Goal: Feedback & Contribution: Submit feedback/report problem

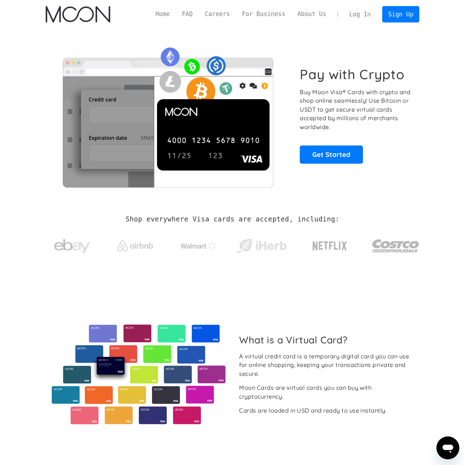
click at [369, 12] on link "Log In" at bounding box center [360, 14] width 34 height 16
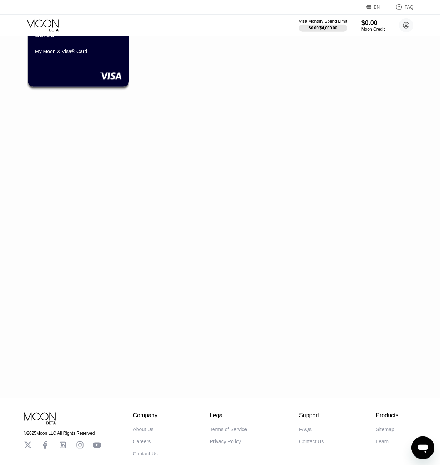
scroll to position [86, 0]
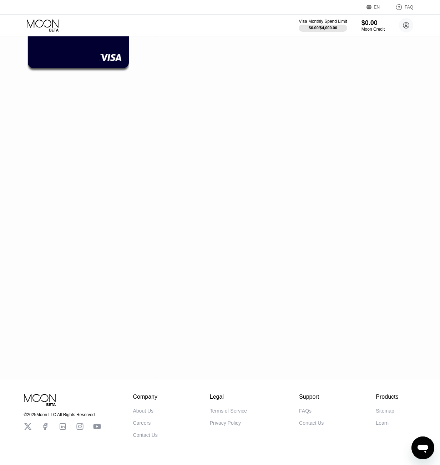
click at [152, 437] on div "Contact Us" at bounding box center [145, 435] width 25 height 6
click at [420, 447] on icon "Open messaging window" at bounding box center [422, 449] width 11 height 9
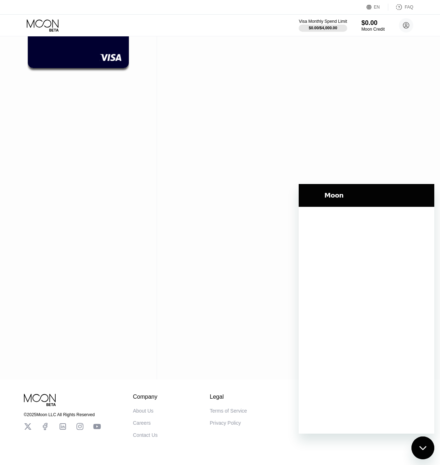
scroll to position [0, 0]
click at [365, 326] on button "Tap to retry" at bounding box center [366, 324] width 39 height 7
click at [371, 412] on div "Couldn’t load messages Tap to retry" at bounding box center [367, 320] width 136 height 227
click at [372, 416] on div "Couldn’t load messages Tap to retry" at bounding box center [367, 320] width 136 height 227
drag, startPoint x: 372, startPoint y: 416, endPoint x: 470, endPoint y: 390, distance: 101.1
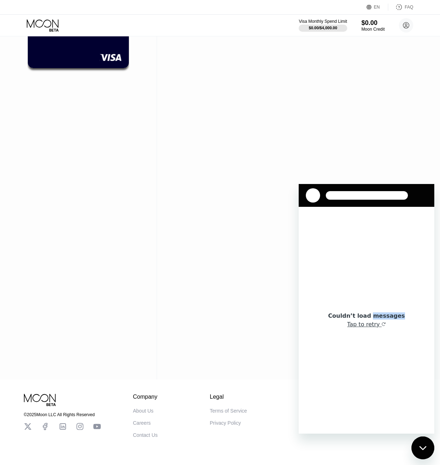
click at [372, 416] on div "Couldn’t load messages Tap to retry" at bounding box center [367, 320] width 136 height 227
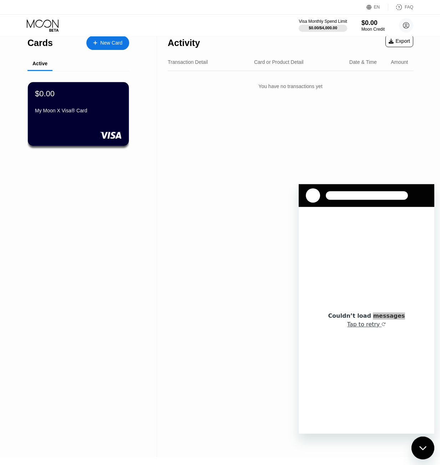
scroll to position [6, 0]
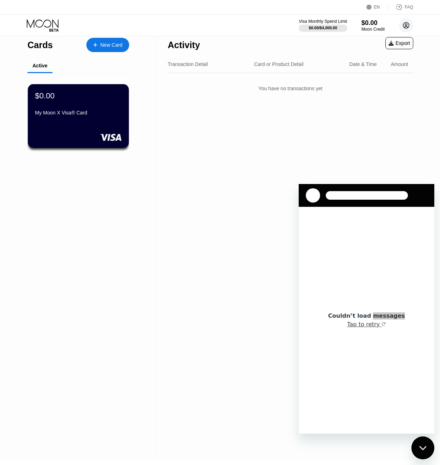
click at [406, 27] on circle at bounding box center [406, 25] width 14 height 14
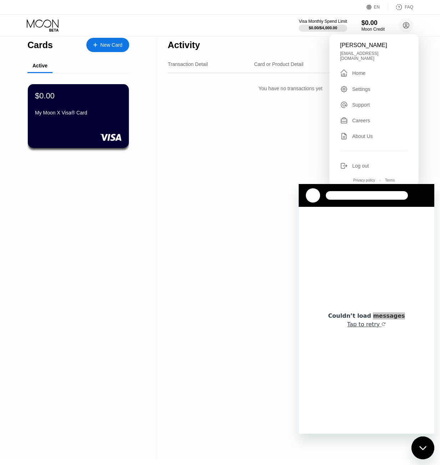
click at [363, 163] on div "Log out" at bounding box center [360, 166] width 17 height 6
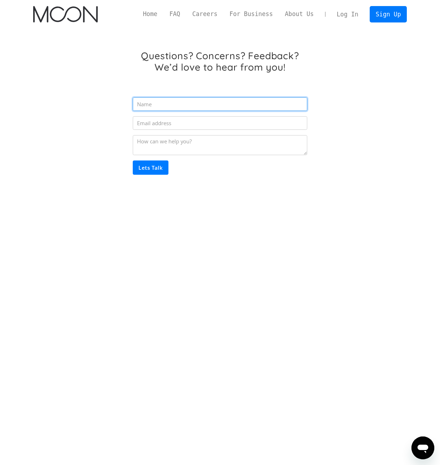
click at [199, 106] on input "Email Form" at bounding box center [220, 104] width 174 height 14
type input "DMITRY"
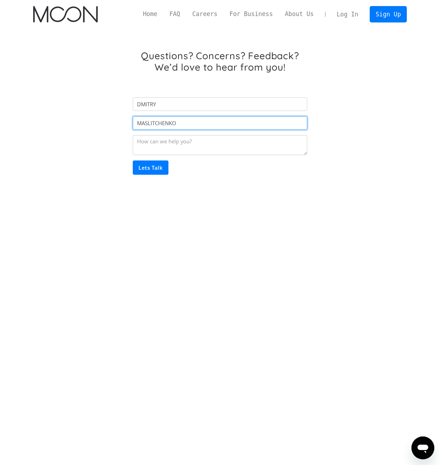
type input "MASLITCHENKO"
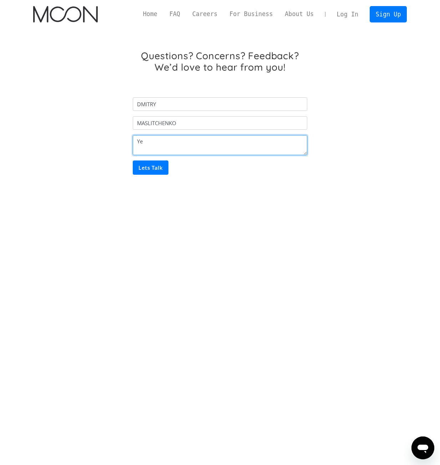
type textarea "Y"
click at [178, 148] on textarea "Email Form" at bounding box center [220, 145] width 174 height 20
paste textarea "Hi Moon Support, Yesterday I made a payment from OKX: – Amount: 9.7 USDT – Reci…"
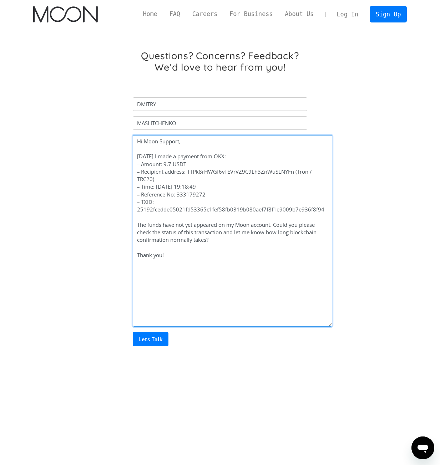
drag, startPoint x: 305, startPoint y: 158, endPoint x: 330, endPoint y: 323, distance: 167.4
click at [330, 323] on textarea "Hi Moon Support, Yesterday I made a payment from OKX: – Amount: 9.7 USDT – Reci…" at bounding box center [232, 231] width 199 height 192
click at [144, 251] on textarea "Hi Moon Support, Yesterday I made a payment from OKX: – Amount: 9.7 USDT – Reci…" at bounding box center [232, 231] width 199 height 192
click at [212, 215] on textarea "Hi Moon Support, Yesterday I made a payment from OKX: – Amount: 9.7 USDT – Reci…" at bounding box center [232, 231] width 199 height 192
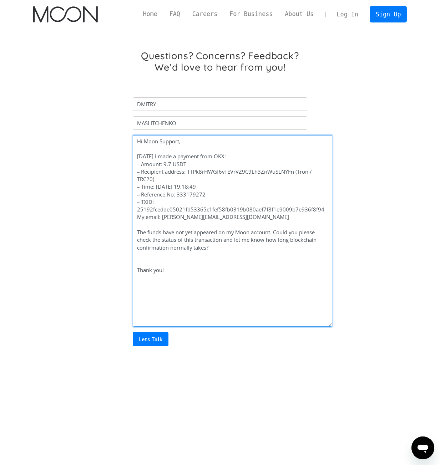
click at [147, 265] on textarea "Hi Moon Support, Yesterday I made a payment from OKX: – Amount: 9.7 USDT – Reci…" at bounding box center [232, 231] width 199 height 192
click at [138, 166] on textarea "Hi Moon Support, Yesterday I made a payment from OKX: – Amount: 9.7 USDT – Reci…" at bounding box center [232, 231] width 199 height 192
click at [140, 165] on textarea "Hi Moon Support, Yesterday I made a payment from OKX: – Amount: 9.7 USDT – Reci…" at bounding box center [232, 231] width 199 height 192
click at [142, 221] on textarea "Hi Moon Support, Yesterday I made a payment from OKX: – Amount: 9.7 USDT – Reci…" at bounding box center [232, 231] width 199 height 192
click at [142, 217] on textarea "Hi Moon Support, Yesterday I made a payment from OKX: – Amount: 9.7 USDT – Reci…" at bounding box center [232, 231] width 199 height 192
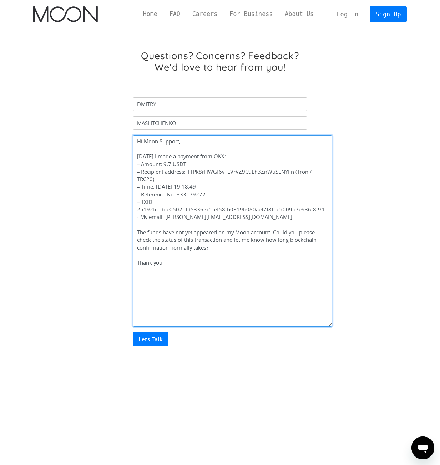
paste textarea "–"
type textarea "Hi Moon Support, Yesterday I made a payment from OKX: – Amount: 9.7 USDT – Reci…"
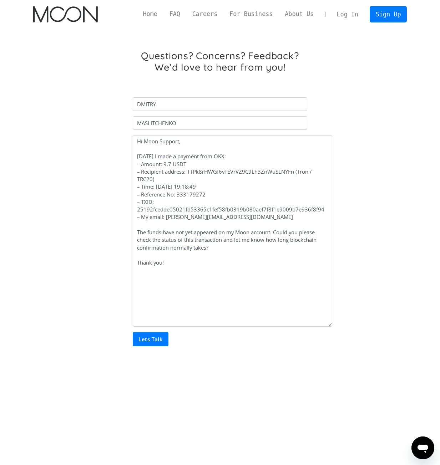
click at [154, 342] on input "Lets Talk" at bounding box center [151, 339] width 36 height 14
type input "maslitchenko@gmail.com"
click at [150, 340] on input "Lets Talk" at bounding box center [151, 339] width 36 height 14
type input "Please wait..."
